Goal: Navigation & Orientation: Find specific page/section

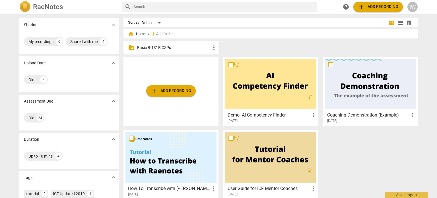
click at [145, 46] on p "Basic B-131B CSPs" at bounding box center [173, 48] width 73 height 6
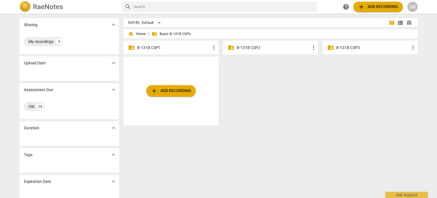
click at [263, 45] on p "B-131B CSP2" at bounding box center [273, 48] width 73 height 6
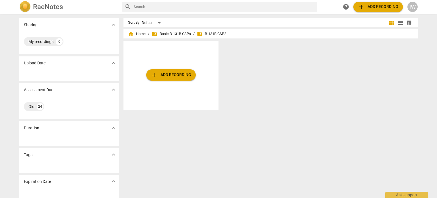
click at [200, 34] on span "folder_shared" at bounding box center [200, 34] width 6 height 6
click at [199, 33] on span "folder_shared" at bounding box center [200, 34] width 6 height 6
click at [166, 32] on span "folder_shared Basic B-131B CSPs" at bounding box center [171, 34] width 39 height 6
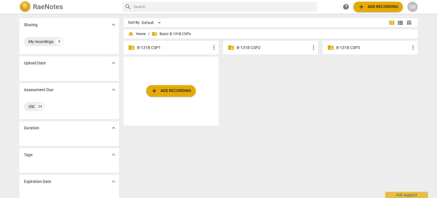
click at [146, 47] on p "B-131B CSP1" at bounding box center [173, 48] width 73 height 6
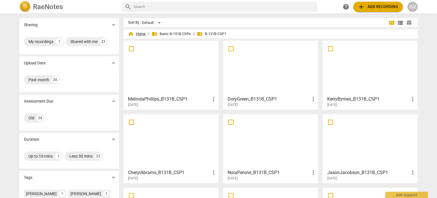
click at [139, 32] on span "home Home" at bounding box center [137, 34] width 18 height 6
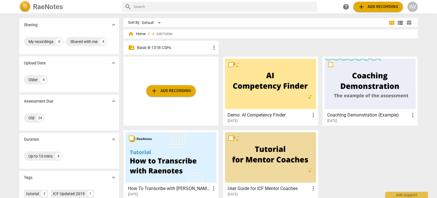
click at [165, 45] on p "Basic B-131B CSPs" at bounding box center [173, 48] width 73 height 6
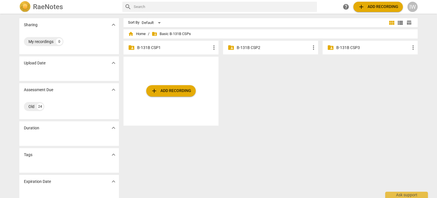
click at [240, 46] on p "B-131B CSP2" at bounding box center [273, 48] width 73 height 6
